Goal: Complete application form

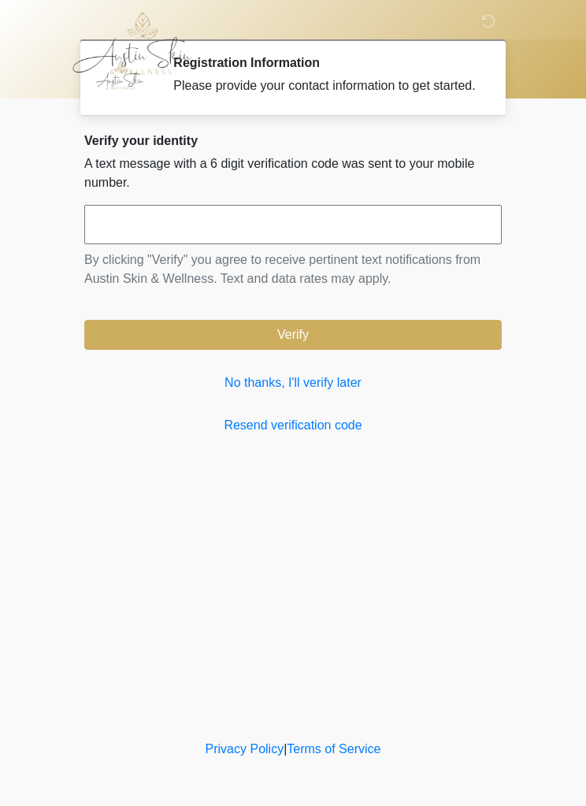
click at [350, 392] on link "No thanks, I'll verify later" at bounding box center [292, 382] width 417 height 19
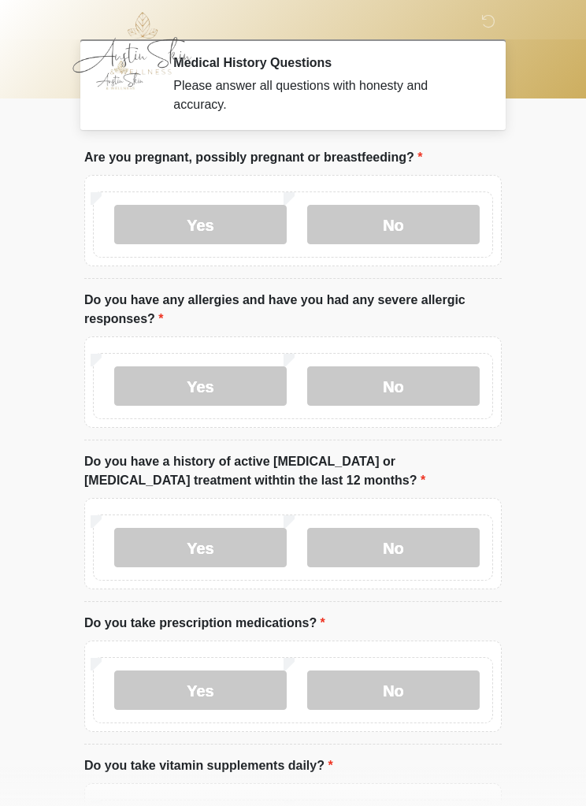
click at [398, 214] on label "No" at bounding box center [393, 224] width 172 height 39
click at [419, 382] on label "No" at bounding box center [393, 385] width 172 height 39
click at [211, 543] on label "Yes" at bounding box center [200, 547] width 172 height 39
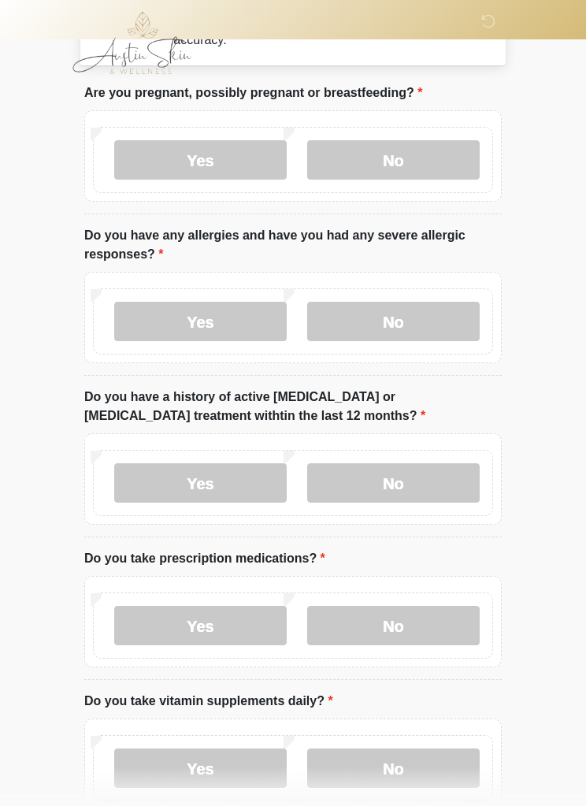
scroll to position [66, 0]
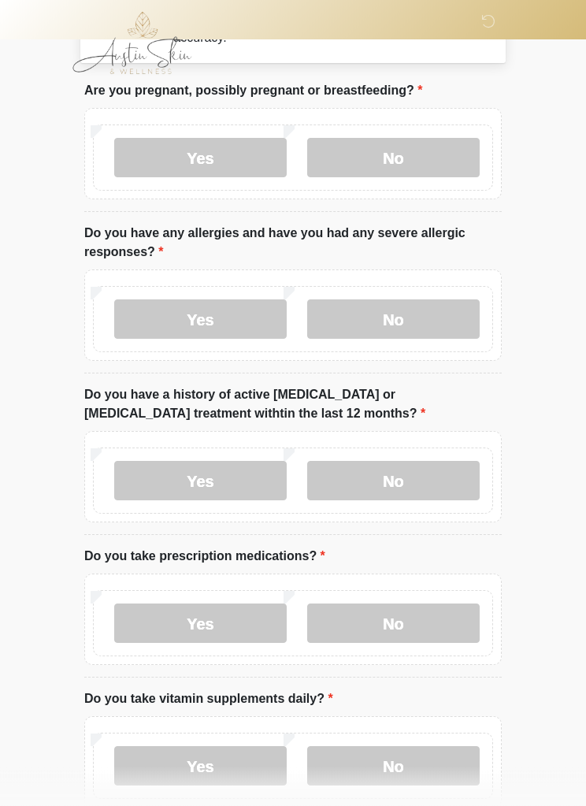
click at [232, 618] on label "Yes" at bounding box center [200, 623] width 172 height 39
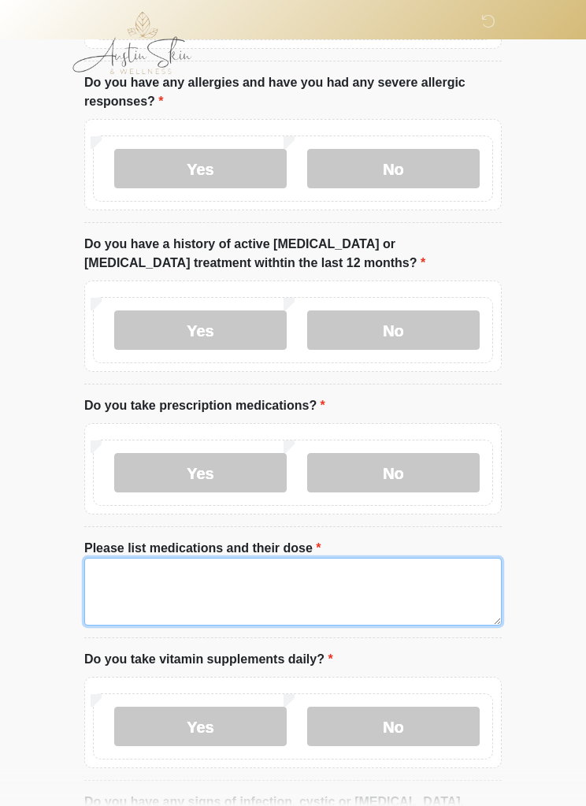
click at [213, 586] on textarea "Please list medications and their dose" at bounding box center [292, 592] width 417 height 68
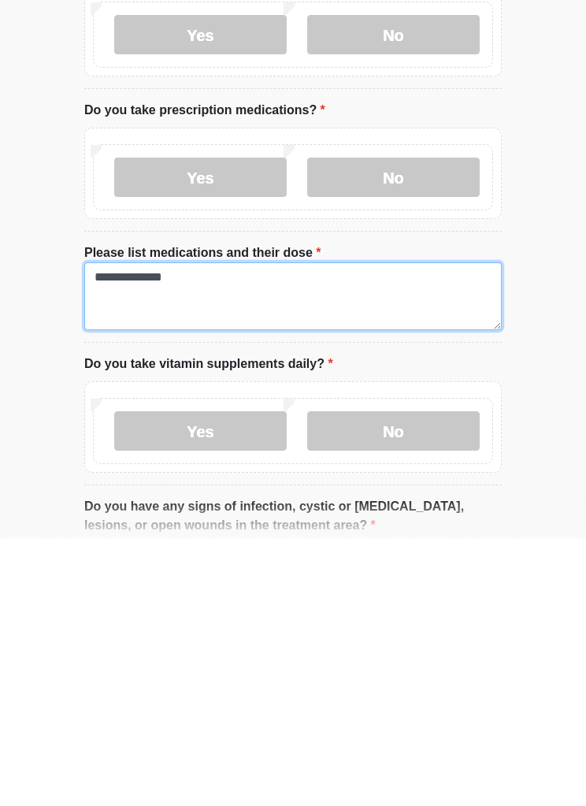
type textarea "**********"
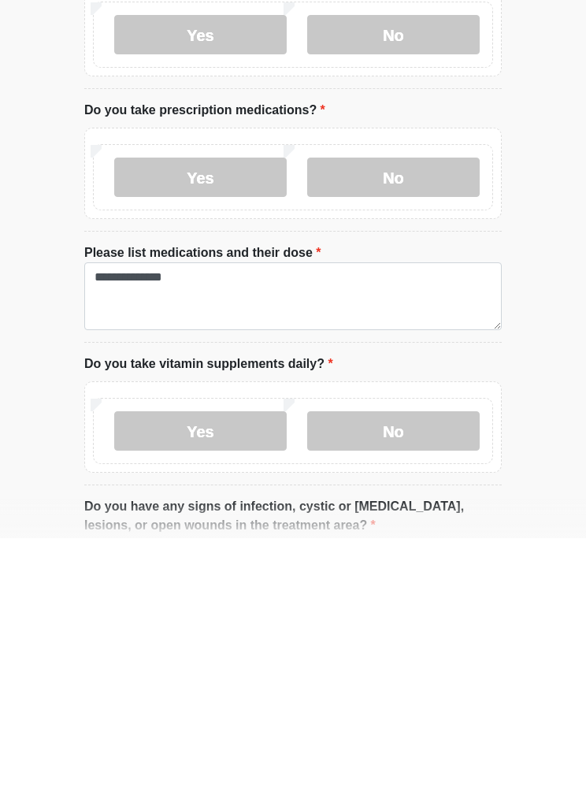
click at [197, 679] on label "Yes" at bounding box center [200, 698] width 172 height 39
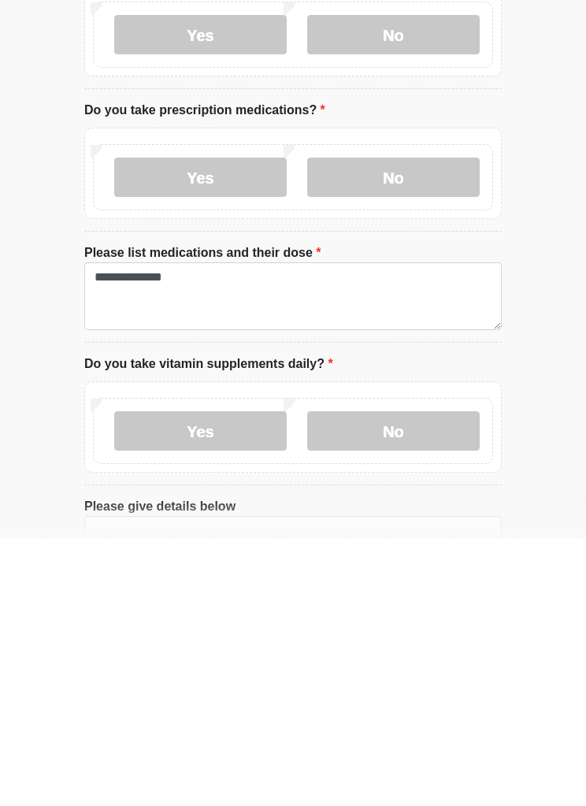
scroll to position [513, 0]
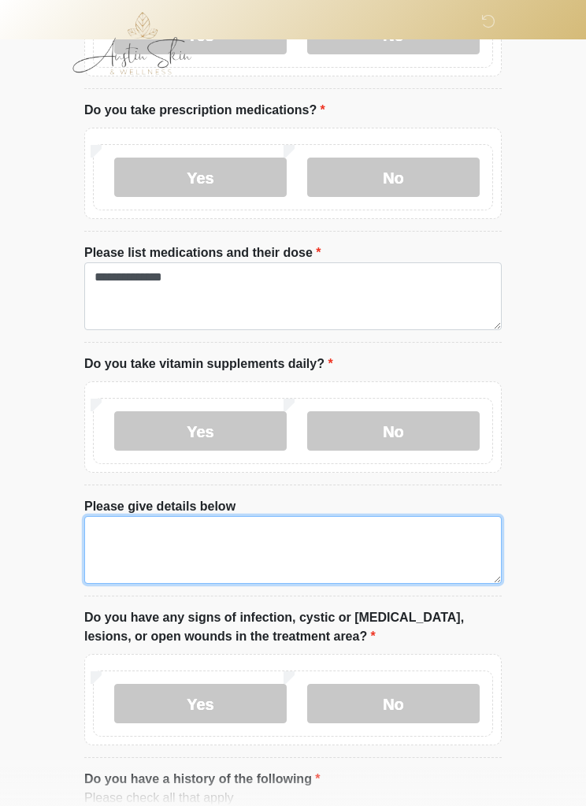
click at [239, 550] on textarea "Please give details below" at bounding box center [292, 550] width 417 height 68
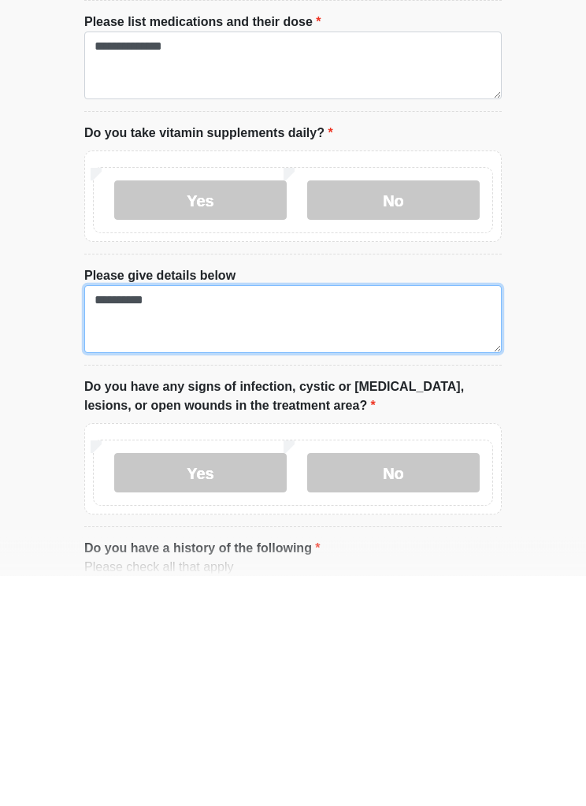
type textarea "**********"
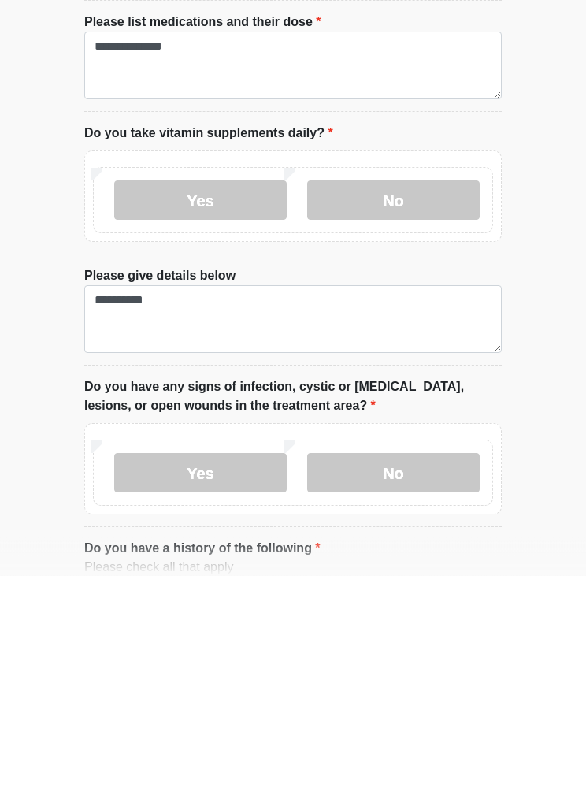
click at [406, 683] on label "No" at bounding box center [393, 702] width 172 height 39
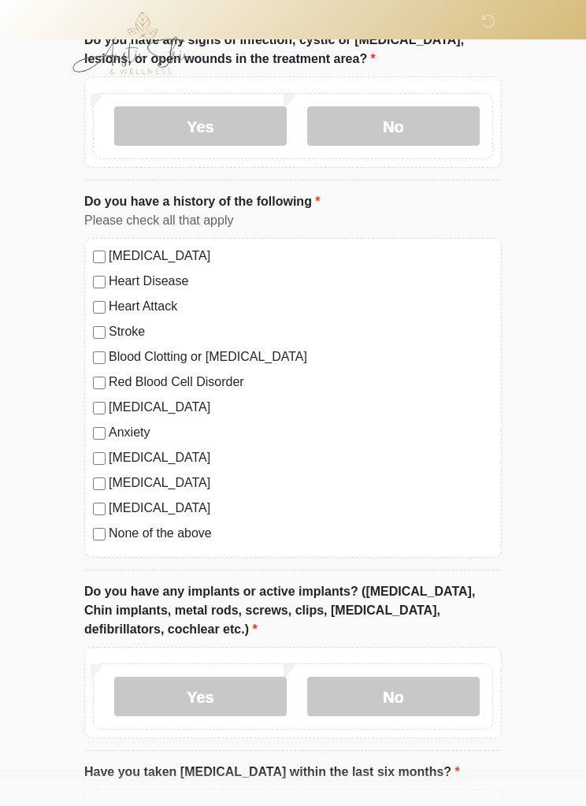
scroll to position [1090, 0]
click at [232, 698] on label "Yes" at bounding box center [200, 695] width 172 height 39
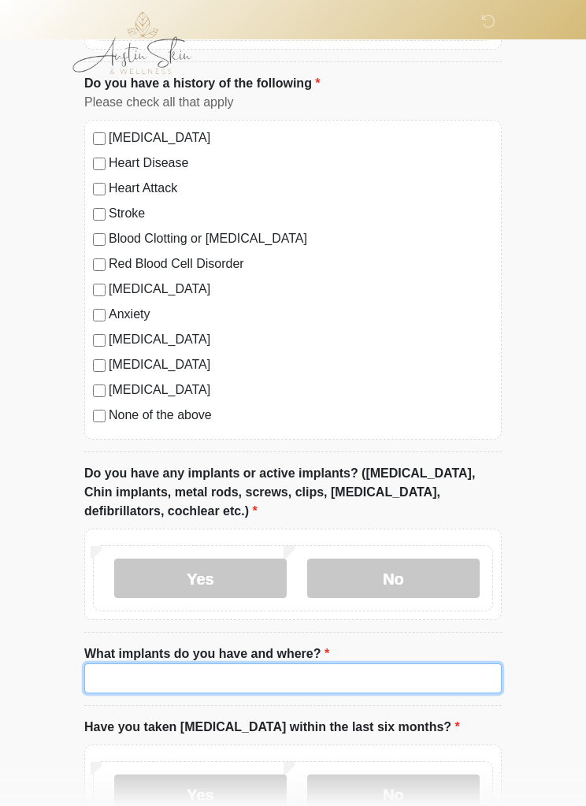
click at [294, 683] on input "What implants do you have and where?" at bounding box center [292, 679] width 417 height 30
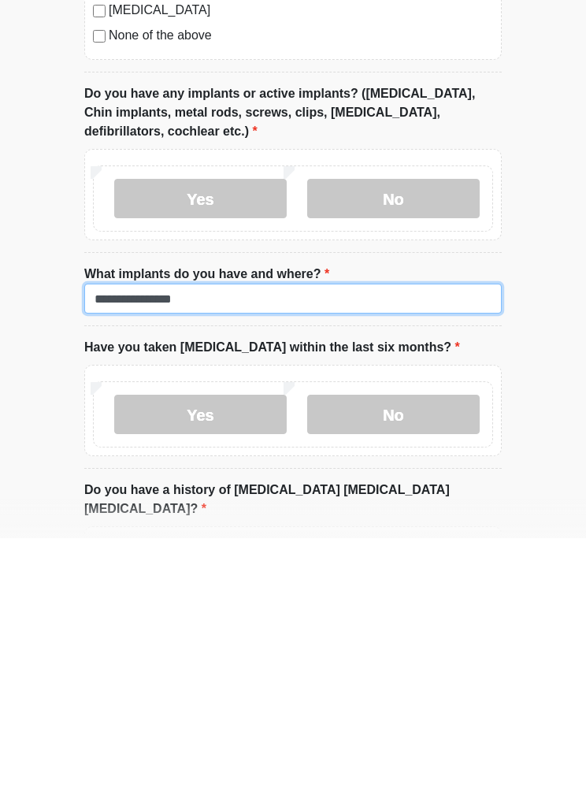
type input "**********"
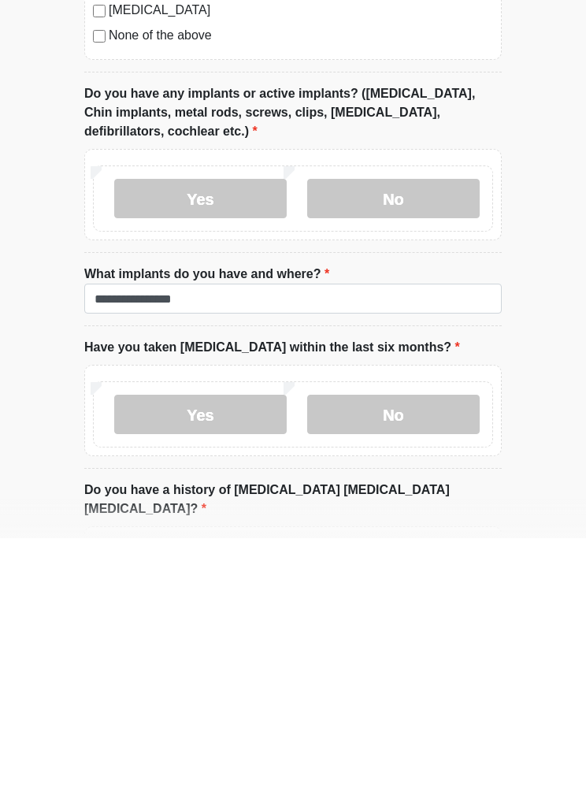
click at [409, 662] on label "No" at bounding box center [393, 681] width 172 height 39
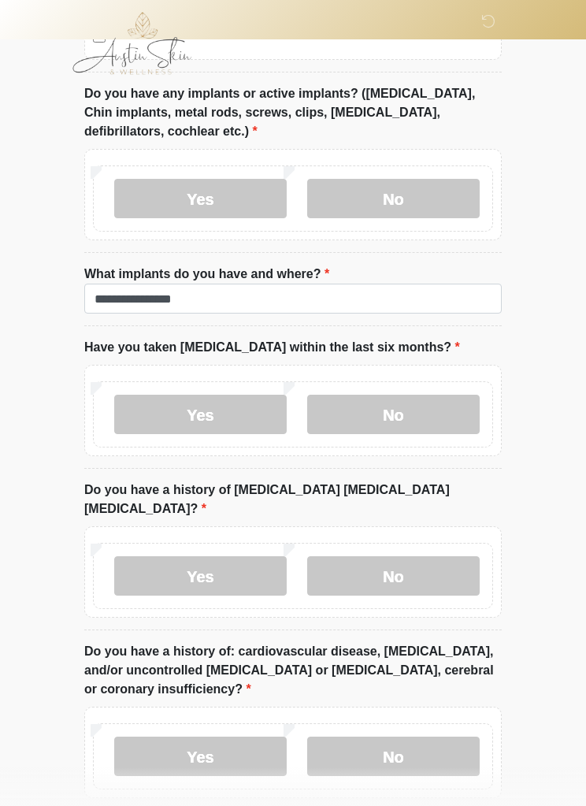
click at [415, 561] on label "No" at bounding box center [393, 575] width 172 height 39
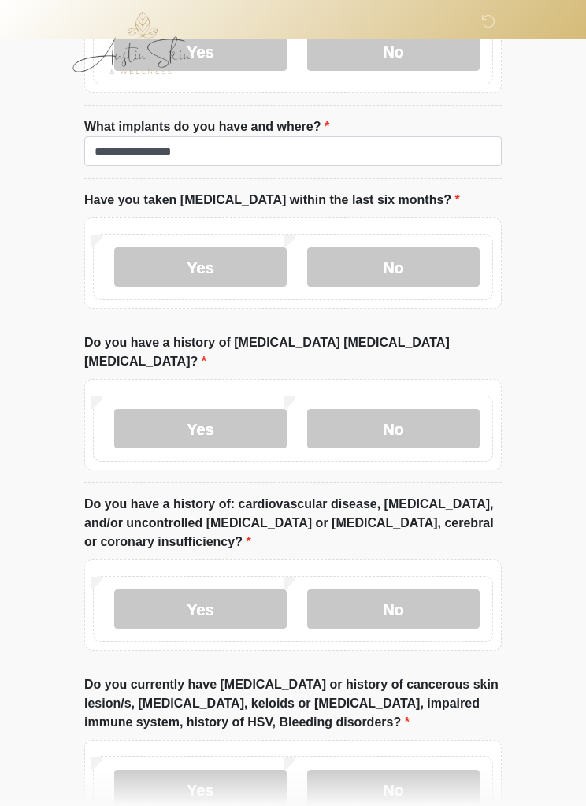
scroll to position [1736, 0]
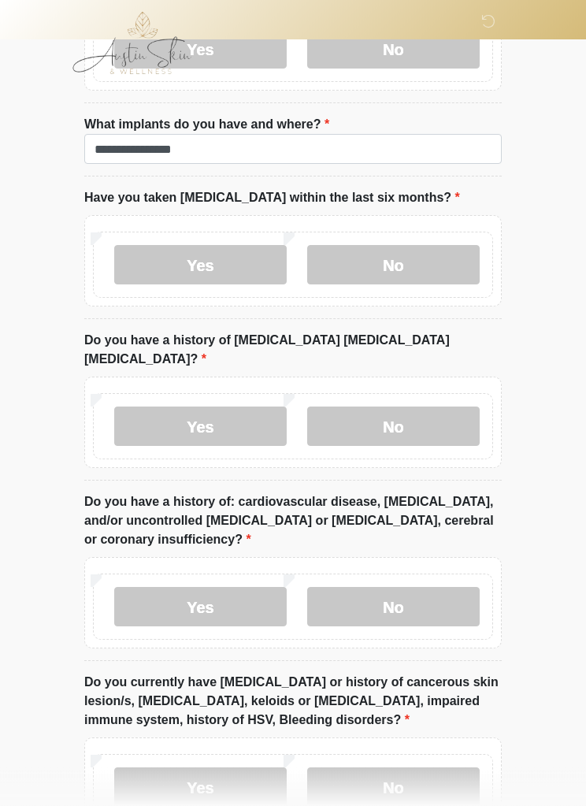
click at [417, 590] on label "No" at bounding box center [393, 606] width 172 height 39
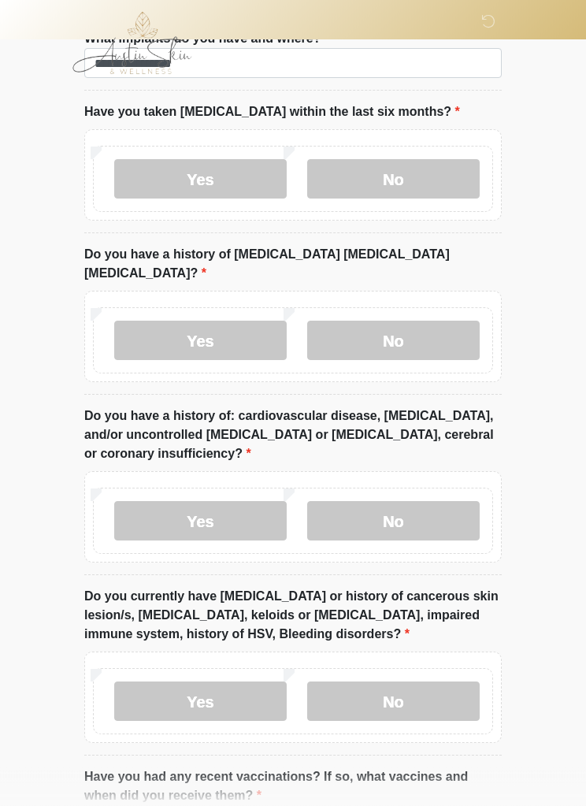
scroll to position [1824, 0]
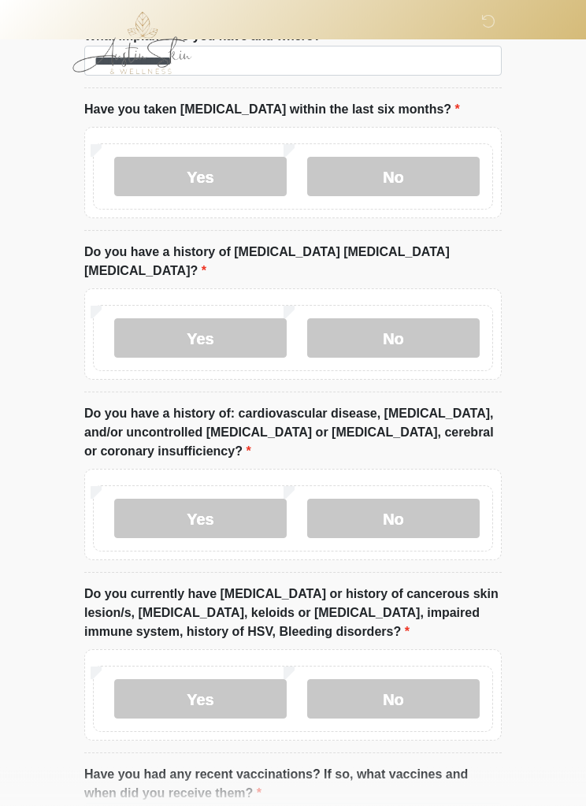
click at [196, 687] on label "Yes" at bounding box center [200, 699] width 172 height 39
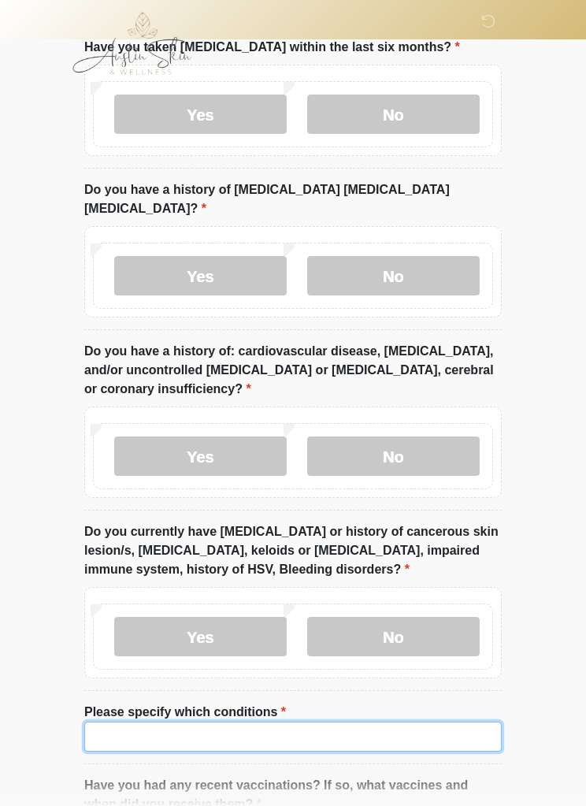
click at [257, 721] on input "Please specify which conditions" at bounding box center [292, 736] width 417 height 30
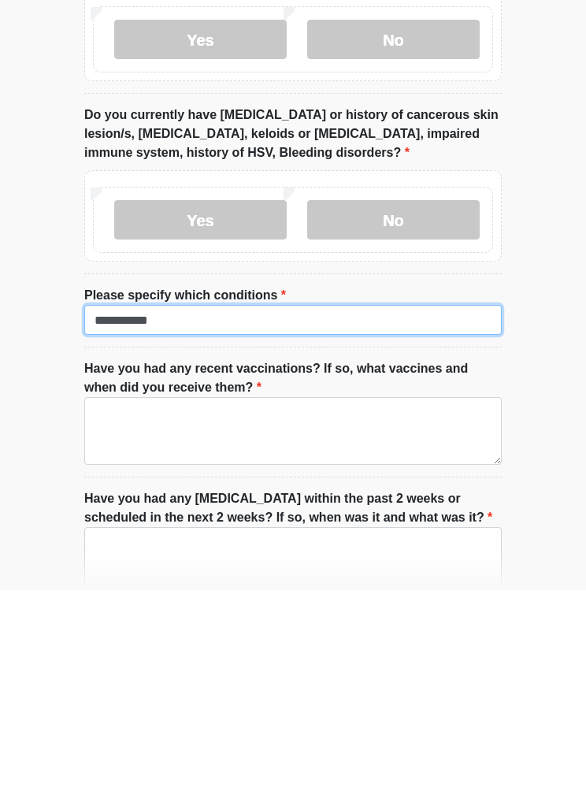
scroll to position [2097, 0]
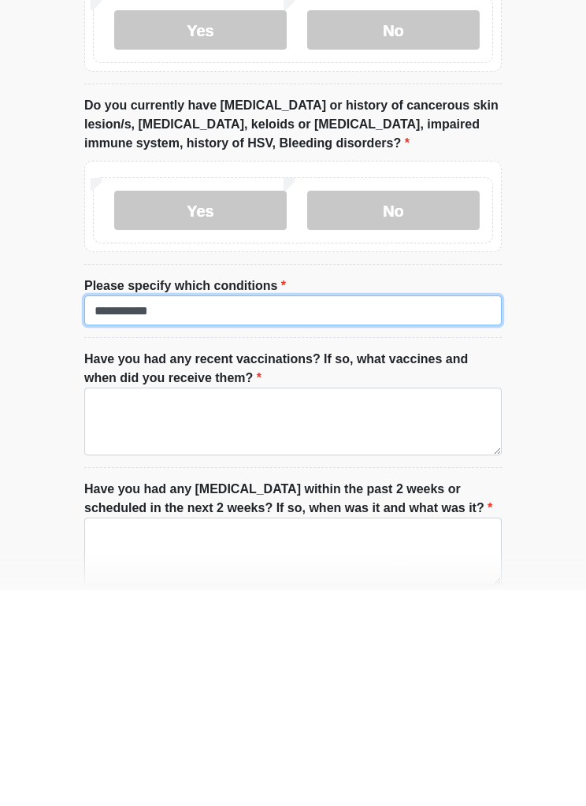
type input "**********"
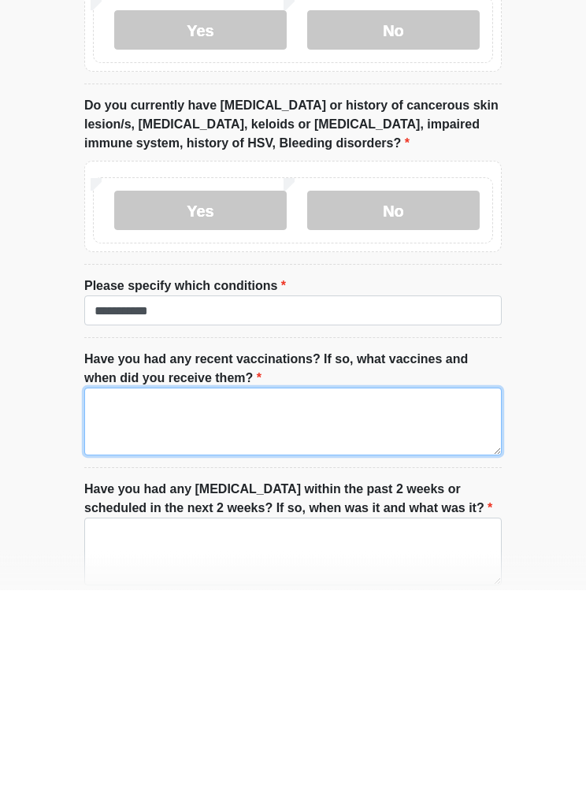
click at [278, 604] on textarea "Have you had any recent vaccinations? If so, what vaccines and when did you rec…" at bounding box center [292, 638] width 417 height 68
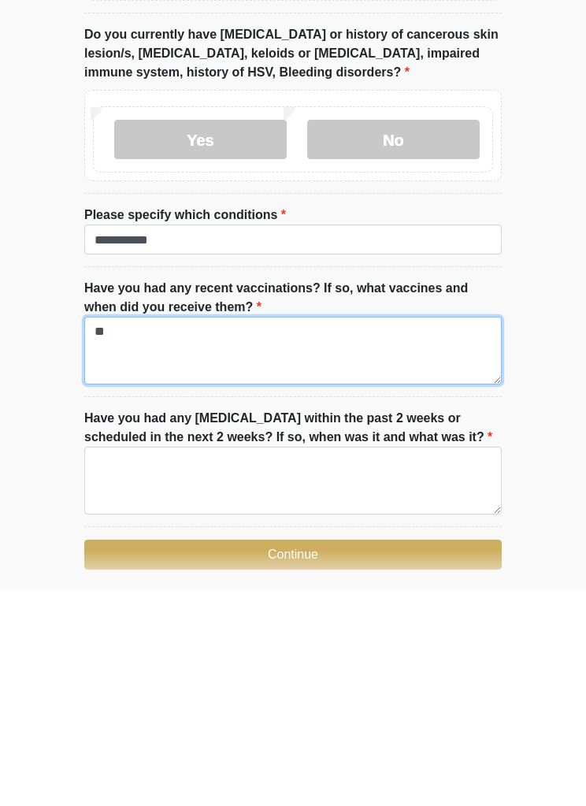
scroll to position [2169, 0]
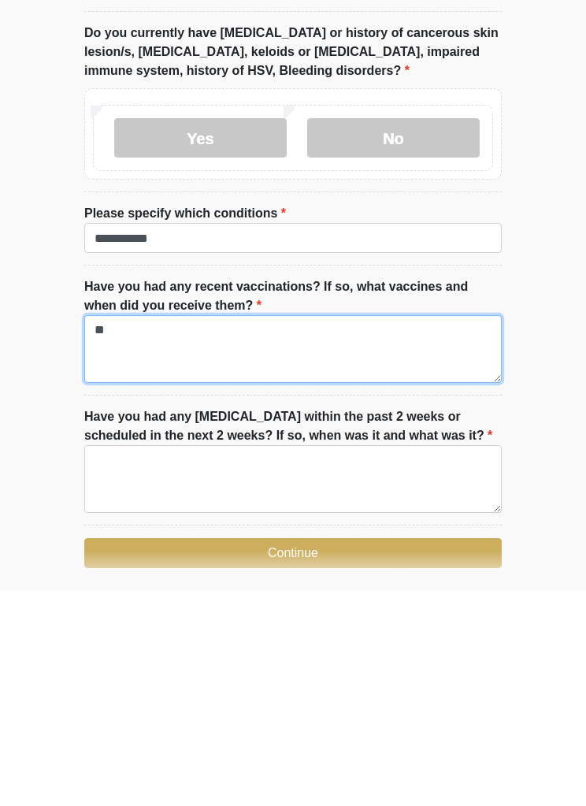
type textarea "**"
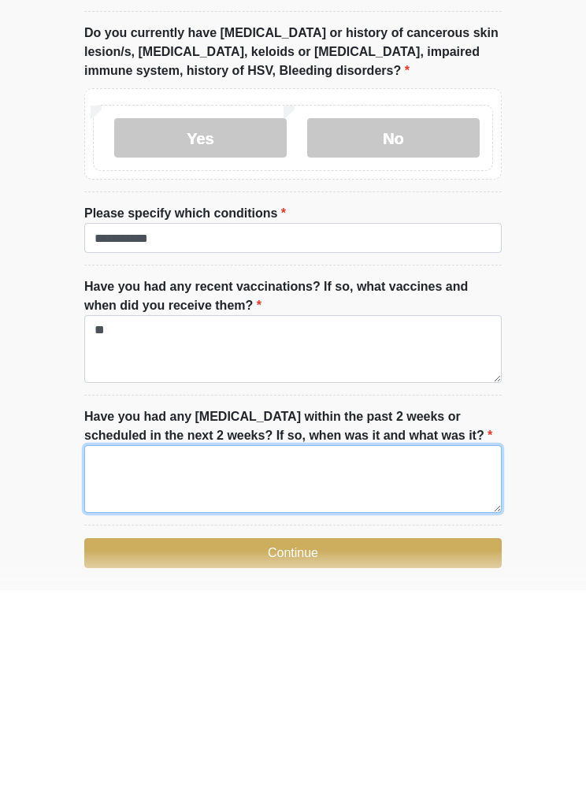
click at [171, 661] on textarea "Have you had any [MEDICAL_DATA] within the past 2 weeks or scheduled in the nex…" at bounding box center [292, 695] width 417 height 68
type textarea "**"
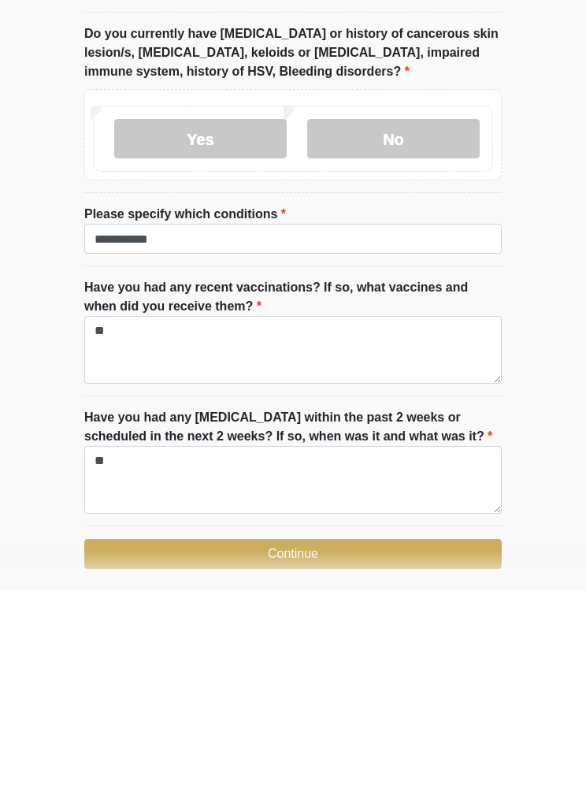
click at [282, 754] on button "Continue" at bounding box center [292, 769] width 417 height 30
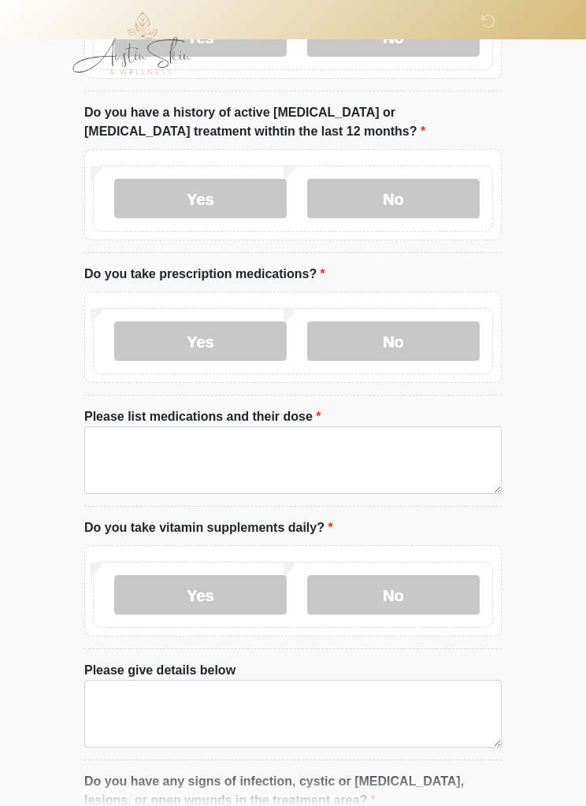
scroll to position [0, 0]
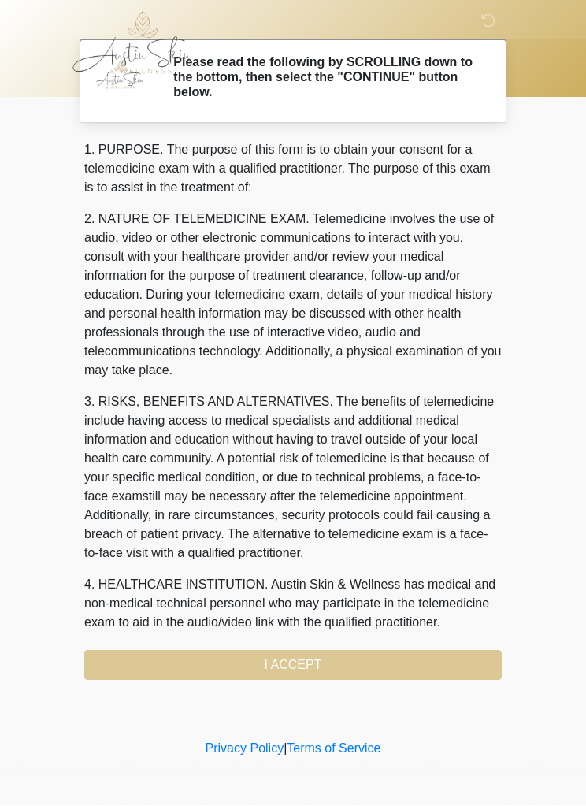
click at [313, 667] on div "1. PURPOSE. The purpose of this form is to obtain your consent for a telemedici…" at bounding box center [292, 410] width 417 height 539
click at [313, 661] on div "1. PURPOSE. The purpose of this form is to obtain your consent for a telemedici…" at bounding box center [292, 410] width 417 height 539
click at [308, 665] on div "1. PURPOSE. The purpose of this form is to obtain your consent for a telemedici…" at bounding box center [292, 410] width 417 height 539
click at [299, 669] on div "1. PURPOSE. The purpose of this form is to obtain your consent for a telemedici…" at bounding box center [292, 410] width 417 height 539
click at [285, 662] on div "1. PURPOSE. The purpose of this form is to obtain your consent for a telemedici…" at bounding box center [292, 410] width 417 height 539
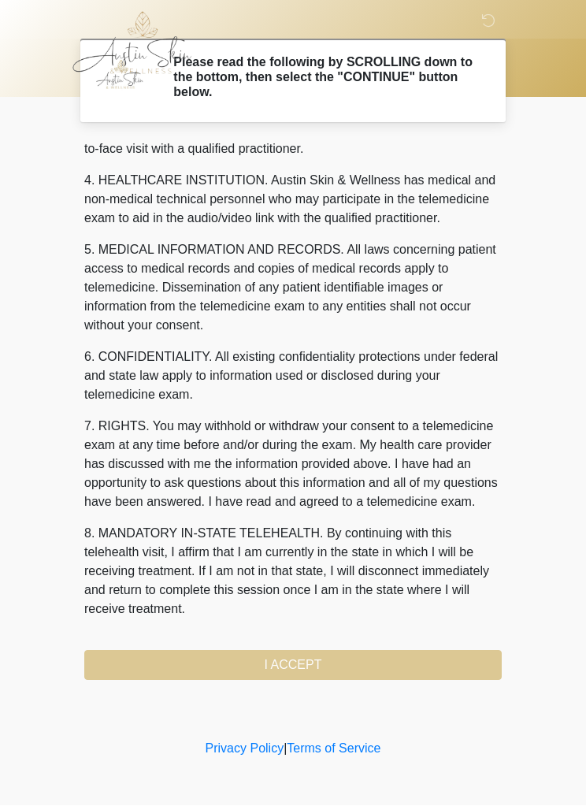
scroll to position [461, 0]
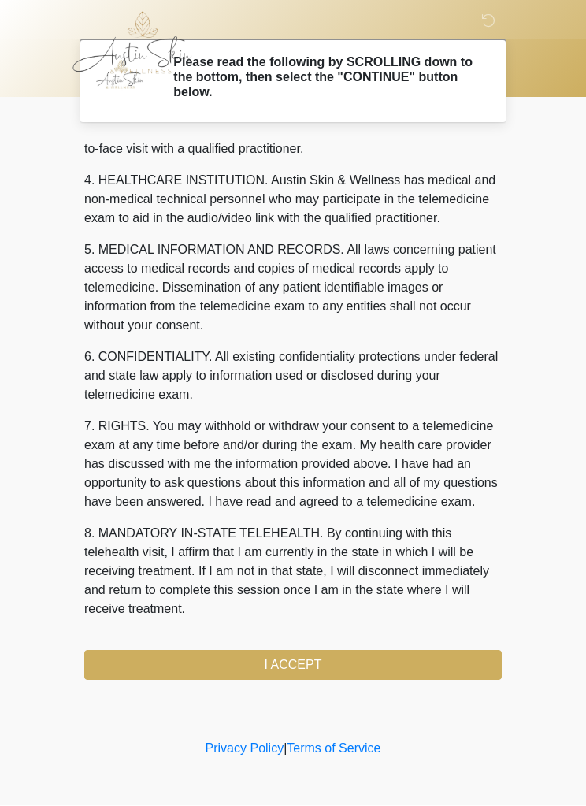
click at [309, 674] on button "I ACCEPT" at bounding box center [292, 665] width 417 height 30
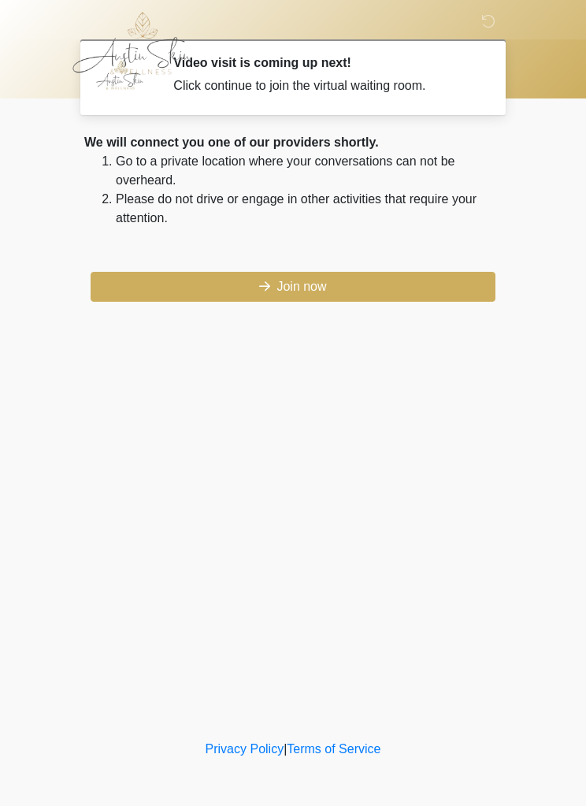
click at [309, 293] on button "Join now" at bounding box center [293, 287] width 405 height 30
